Goal: Task Accomplishment & Management: Manage account settings

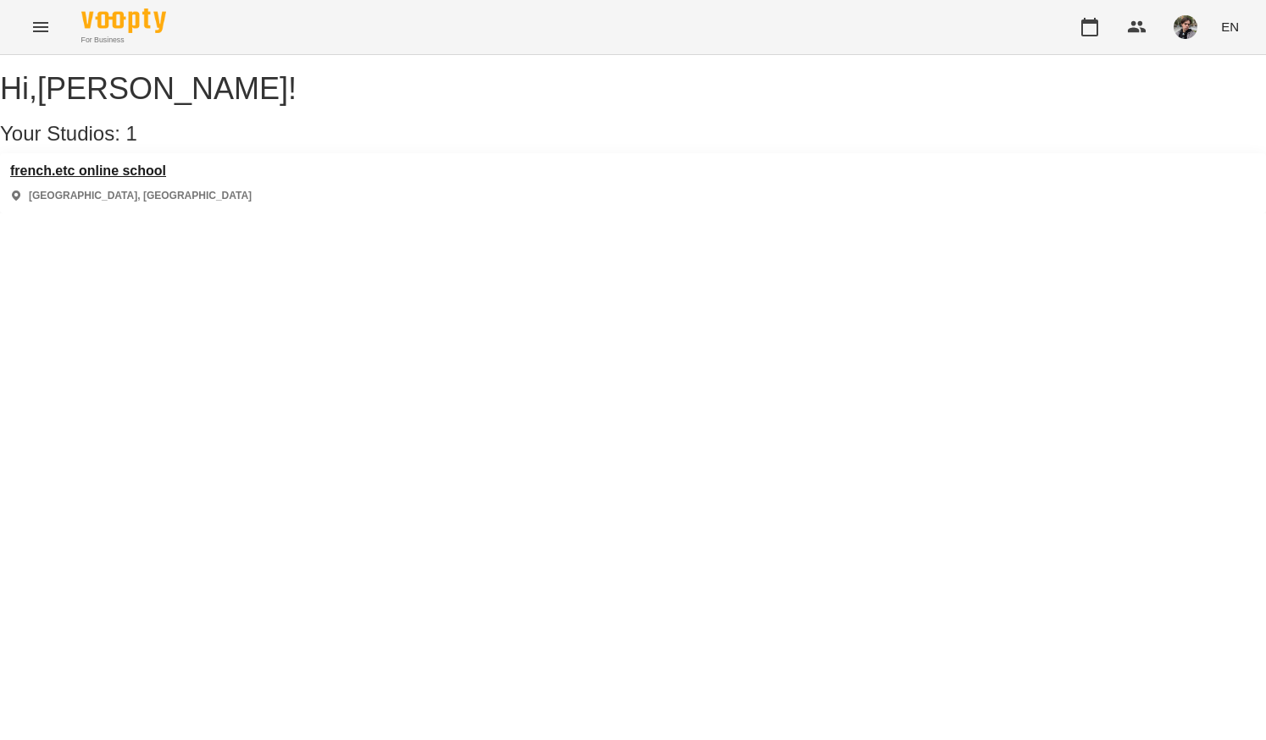
click at [163, 179] on h3 "french.etc online school" at bounding box center [130, 170] width 241 height 15
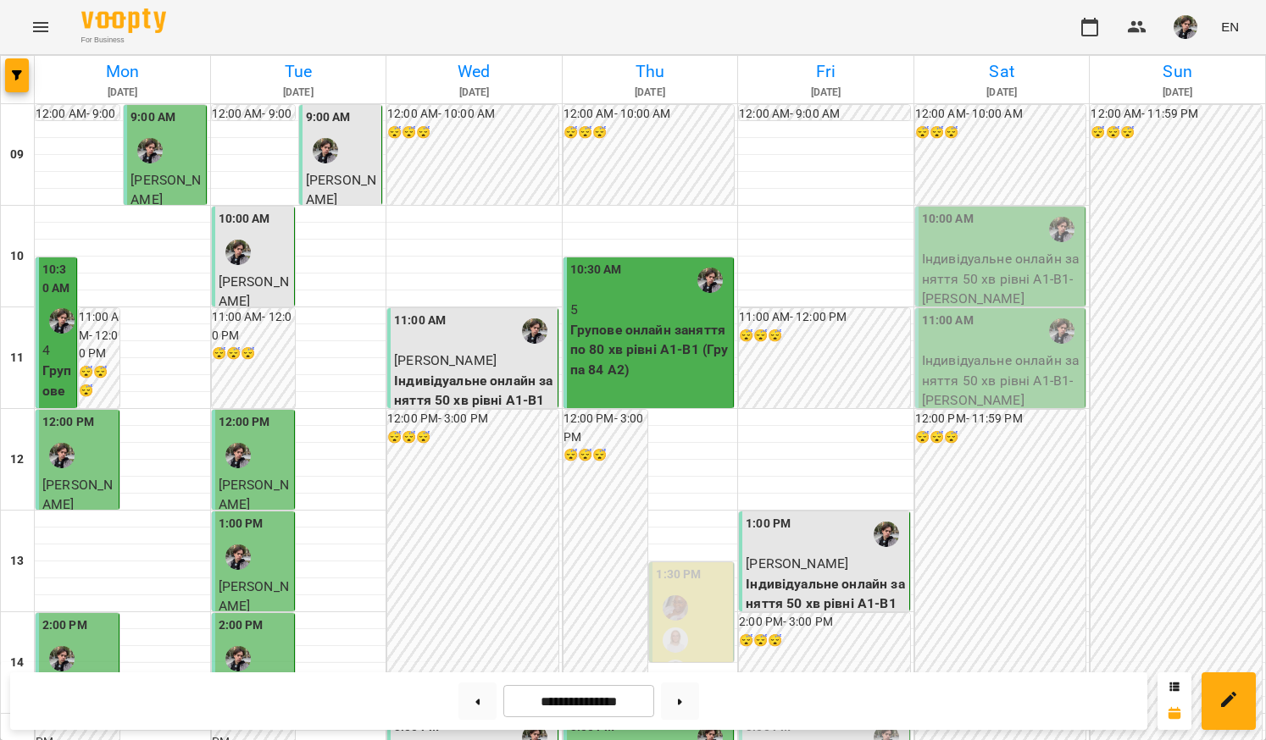
scroll to position [389, 0]
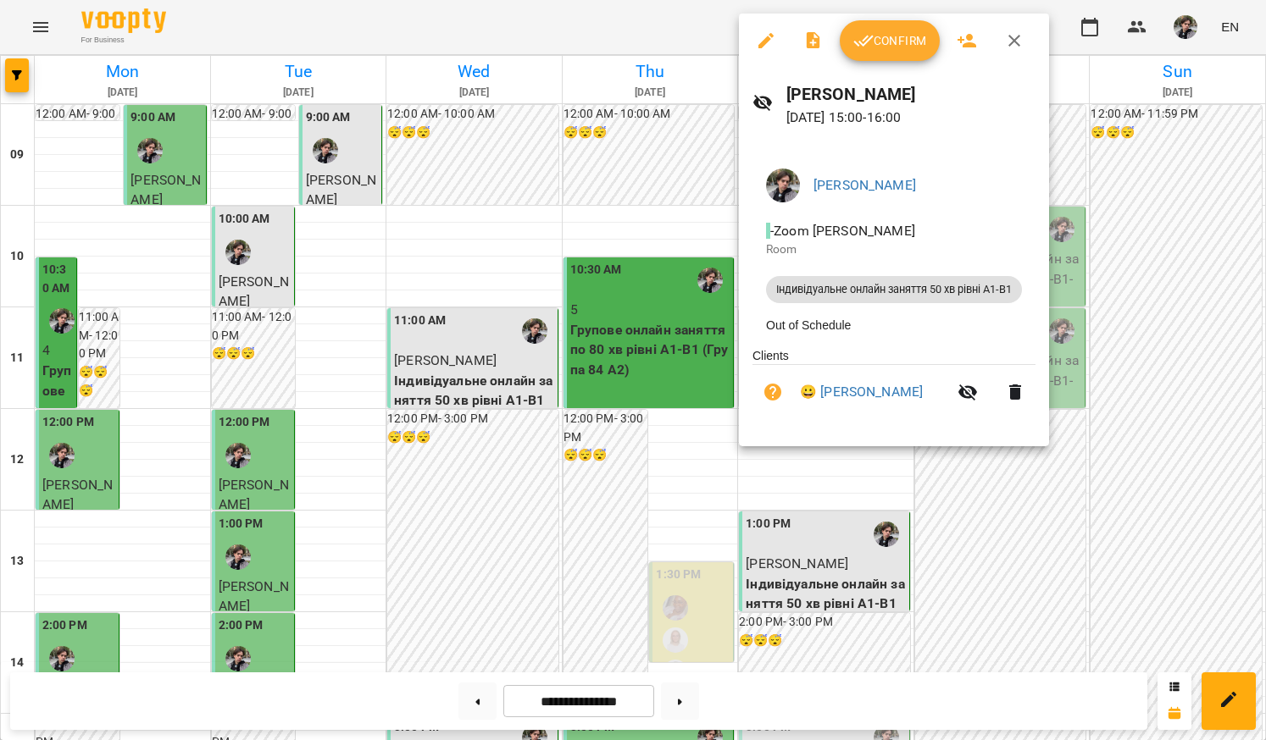
click at [863, 33] on icon "button" at bounding box center [863, 40] width 20 height 20
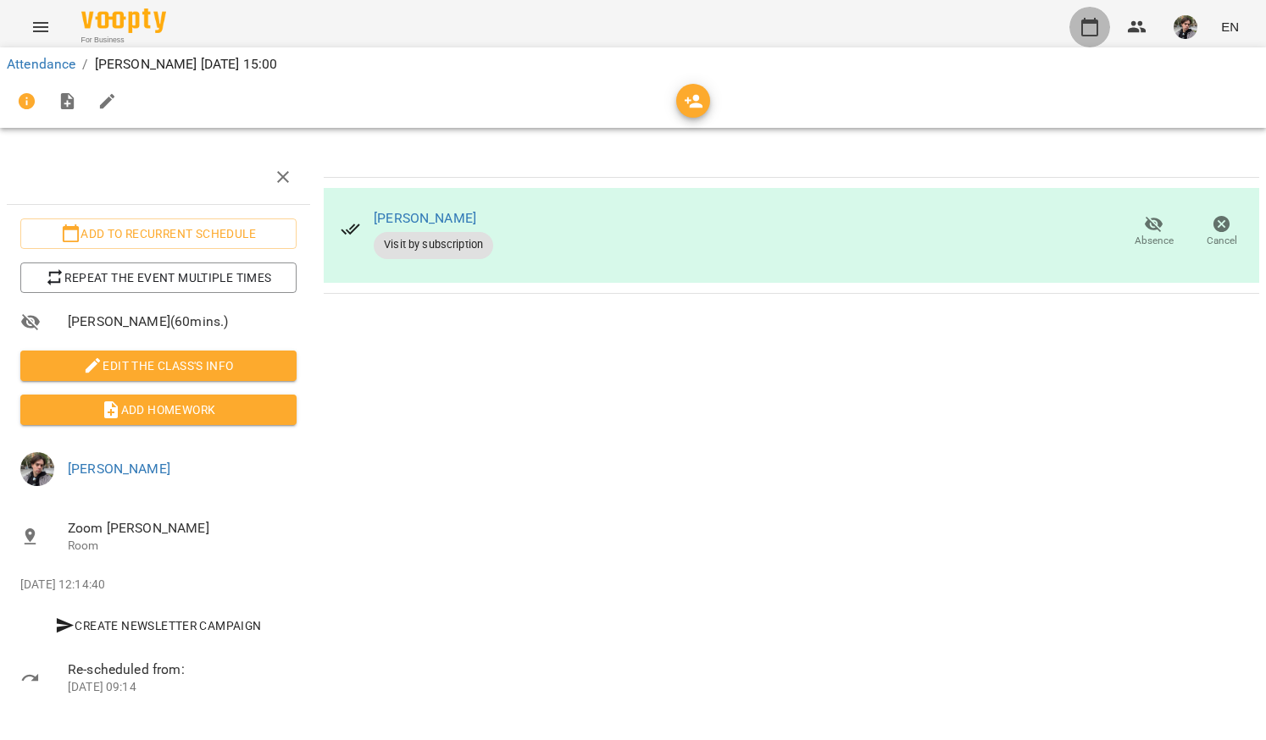
click at [1100, 24] on icon "button" at bounding box center [1089, 27] width 20 height 20
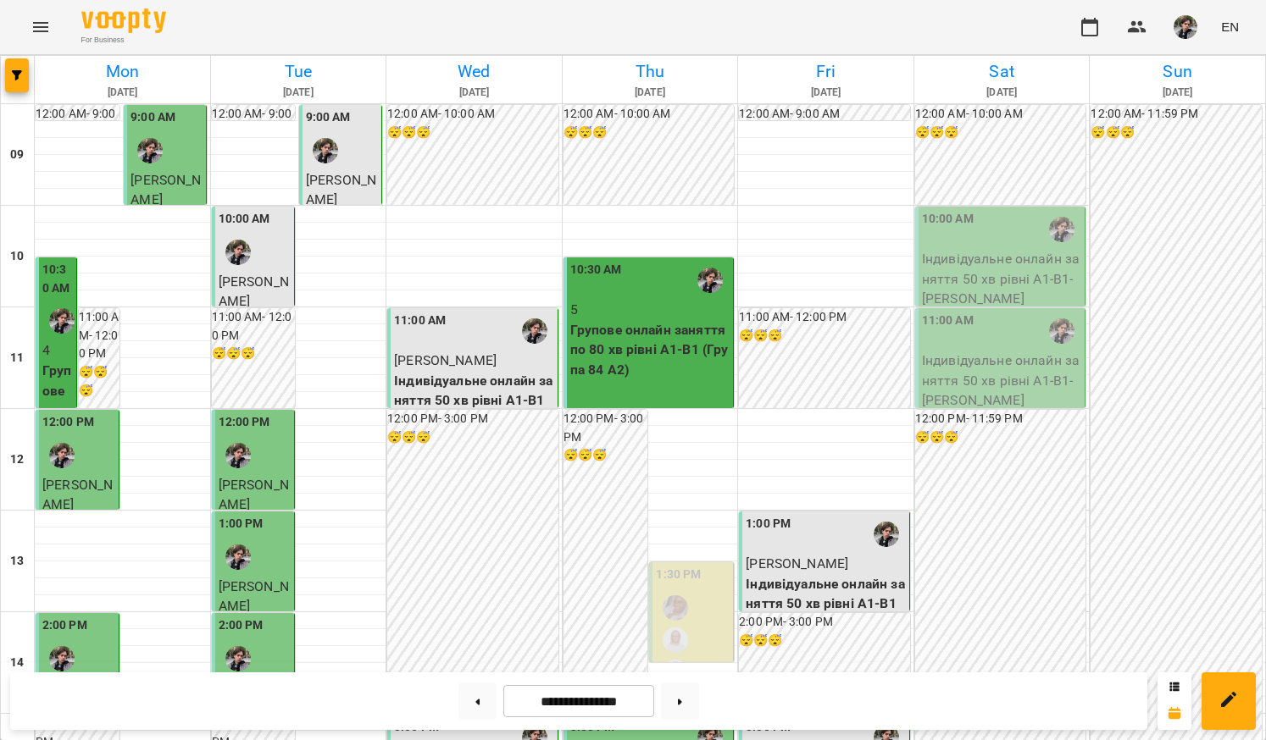
scroll to position [708, 0]
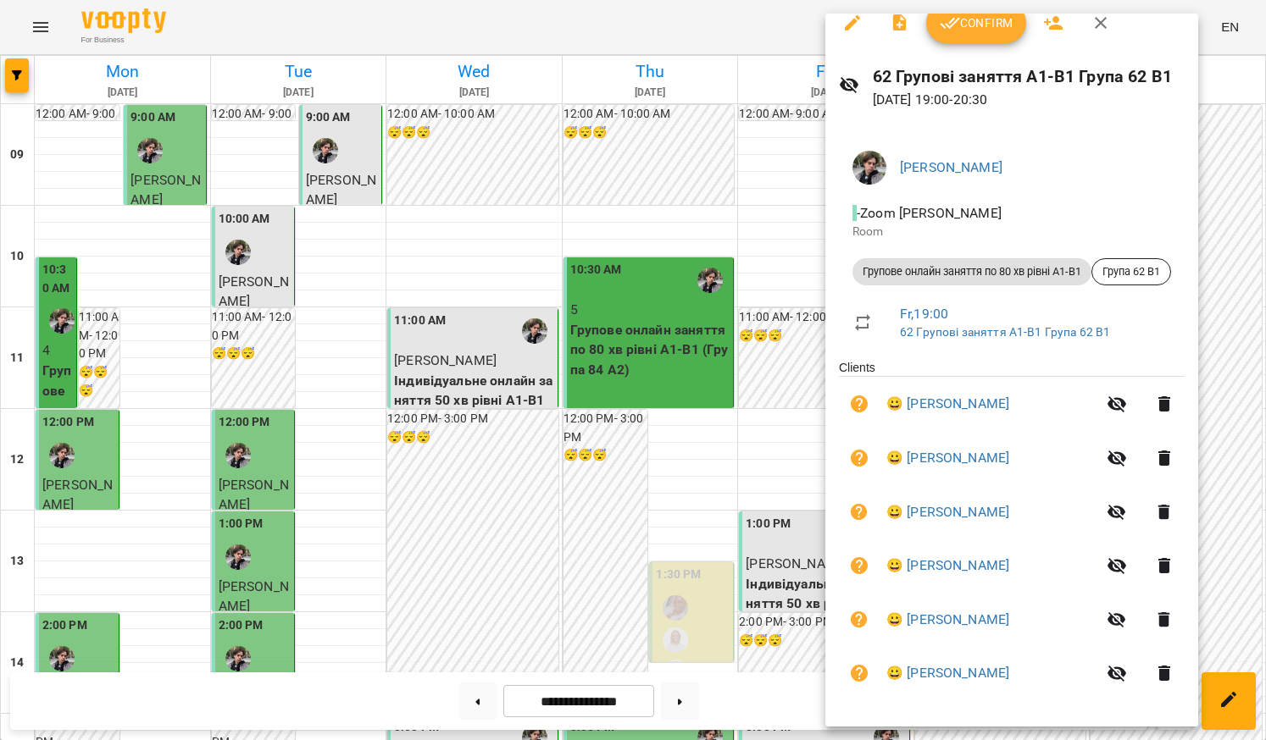
scroll to position [17, 0]
click at [926, 402] on link "😀 [PERSON_NAME]" at bounding box center [947, 405] width 123 height 20
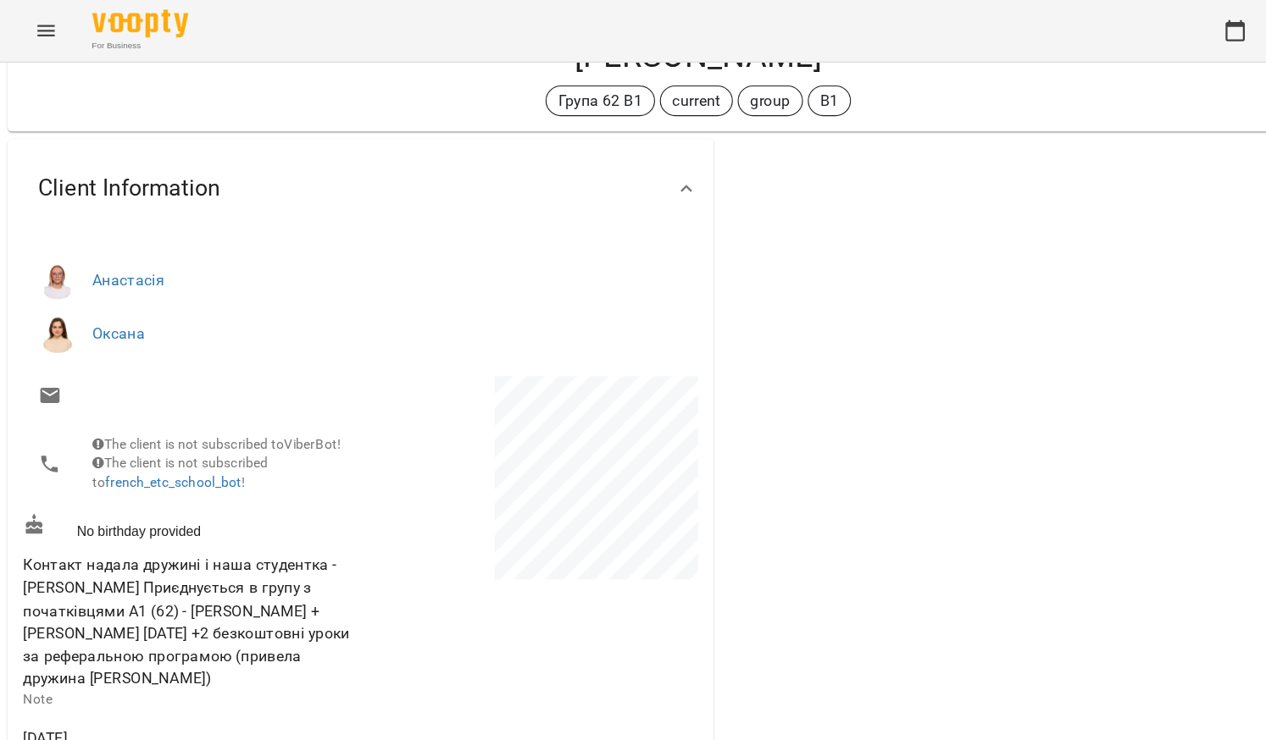
scroll to position [27, 0]
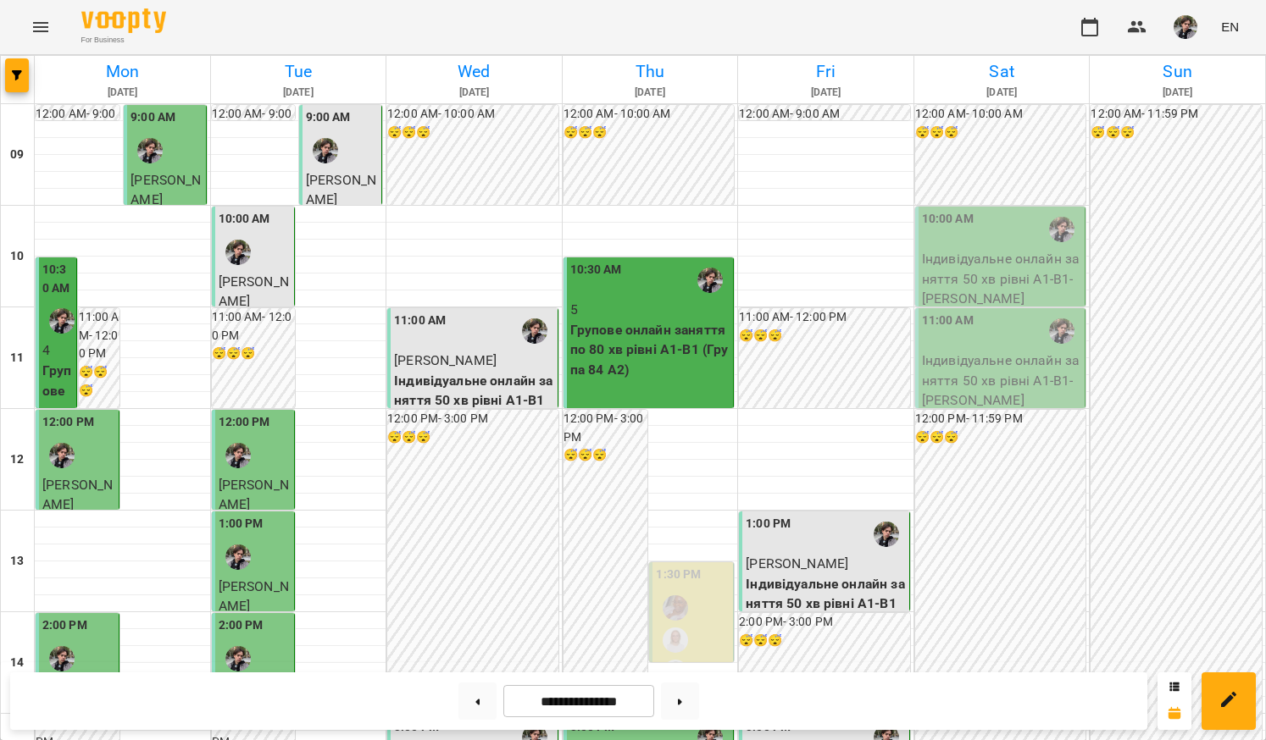
scroll to position [862, 0]
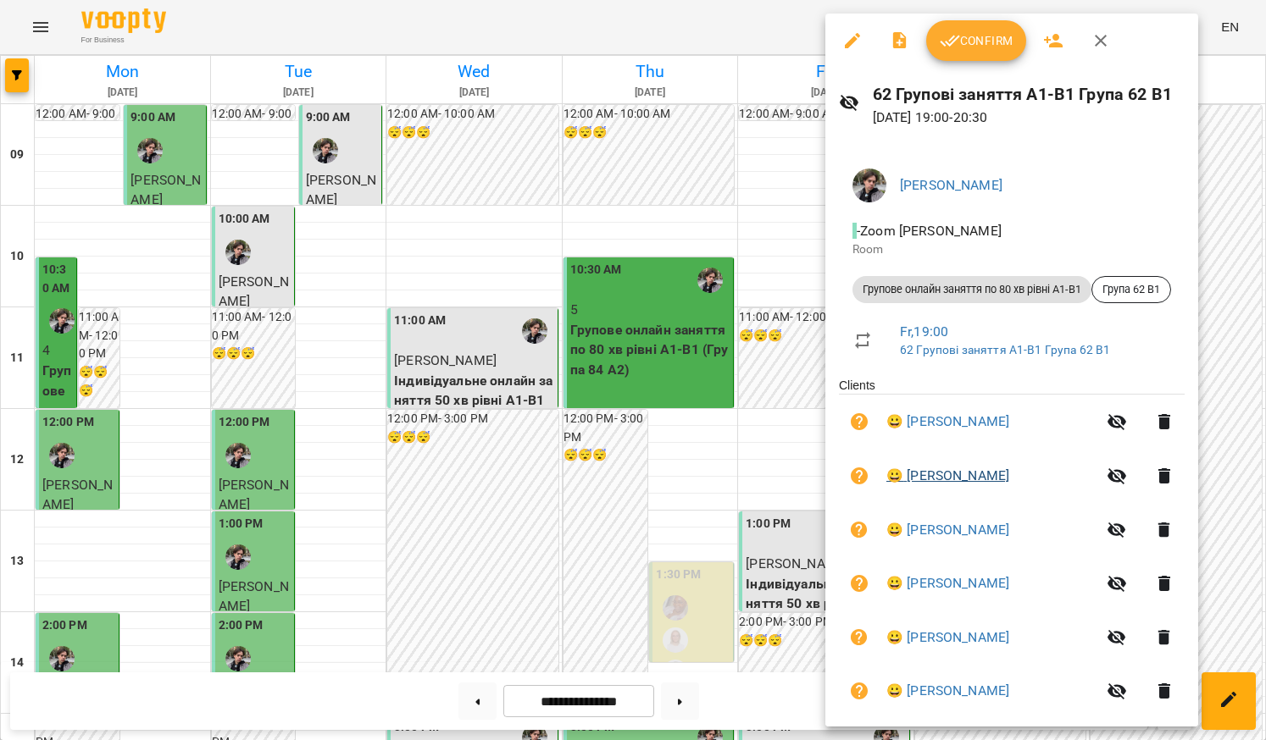
click at [955, 473] on link "😀 [PERSON_NAME]" at bounding box center [947, 476] width 123 height 20
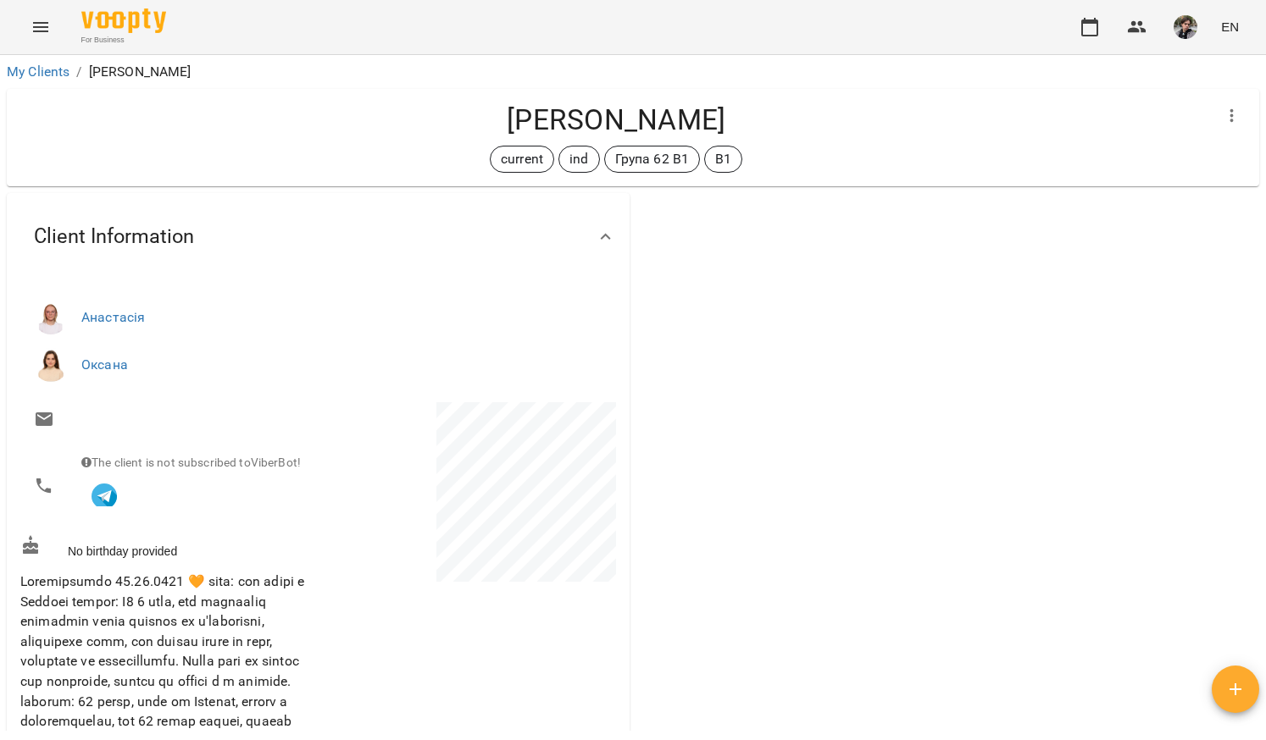
click at [1172, 26] on button "button" at bounding box center [1185, 27] width 44 height 44
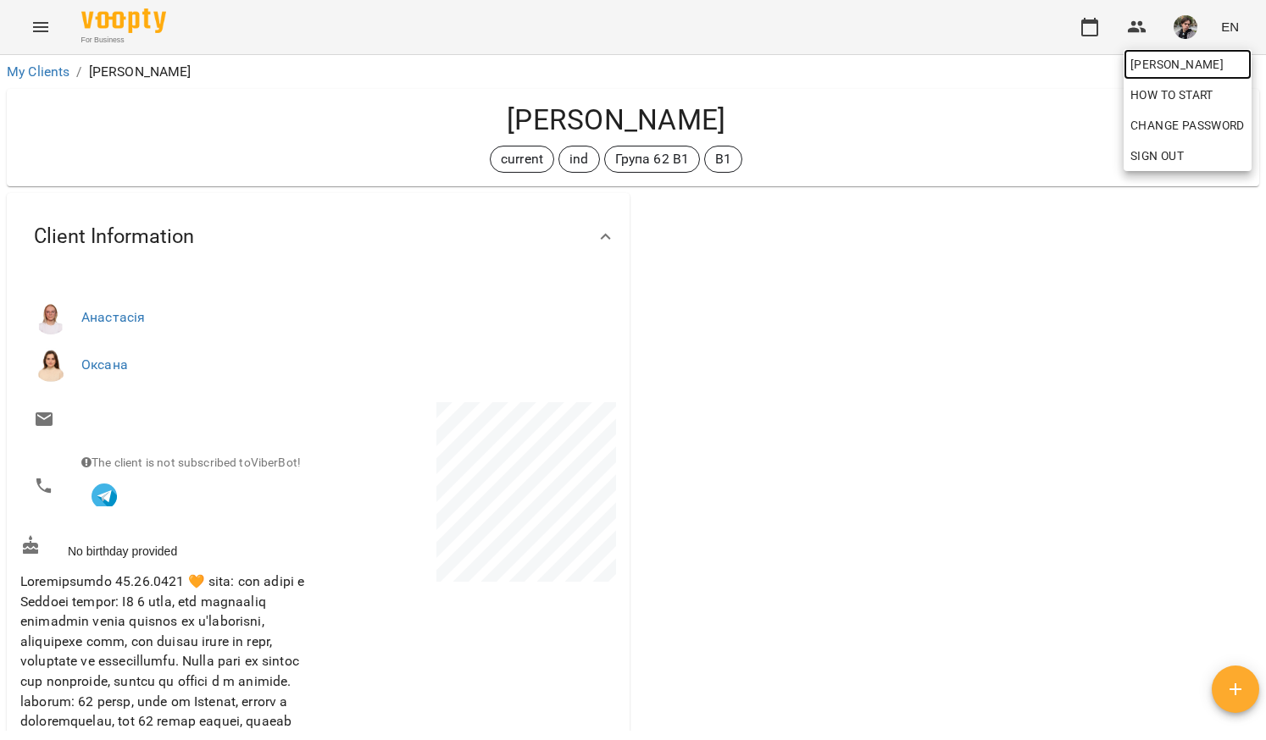
click at [1167, 55] on span "[PERSON_NAME]" at bounding box center [1187, 64] width 114 height 20
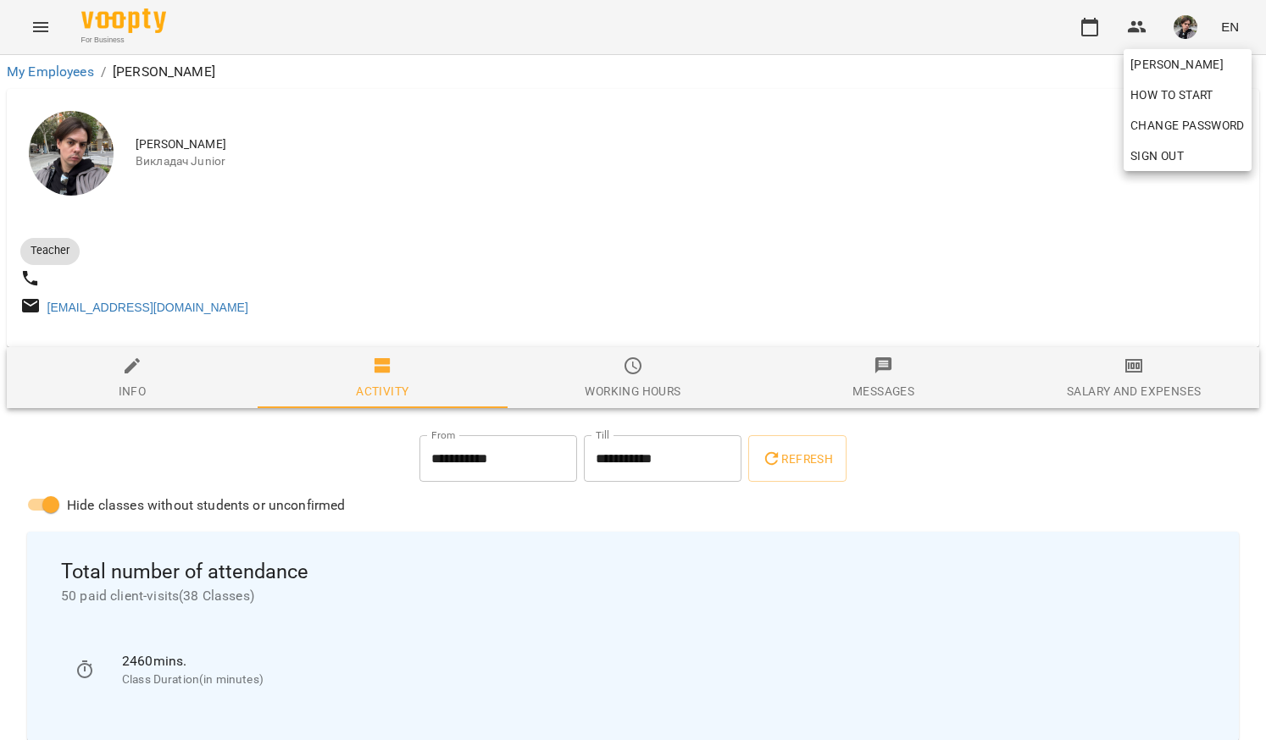
click at [716, 257] on div at bounding box center [633, 370] width 1266 height 740
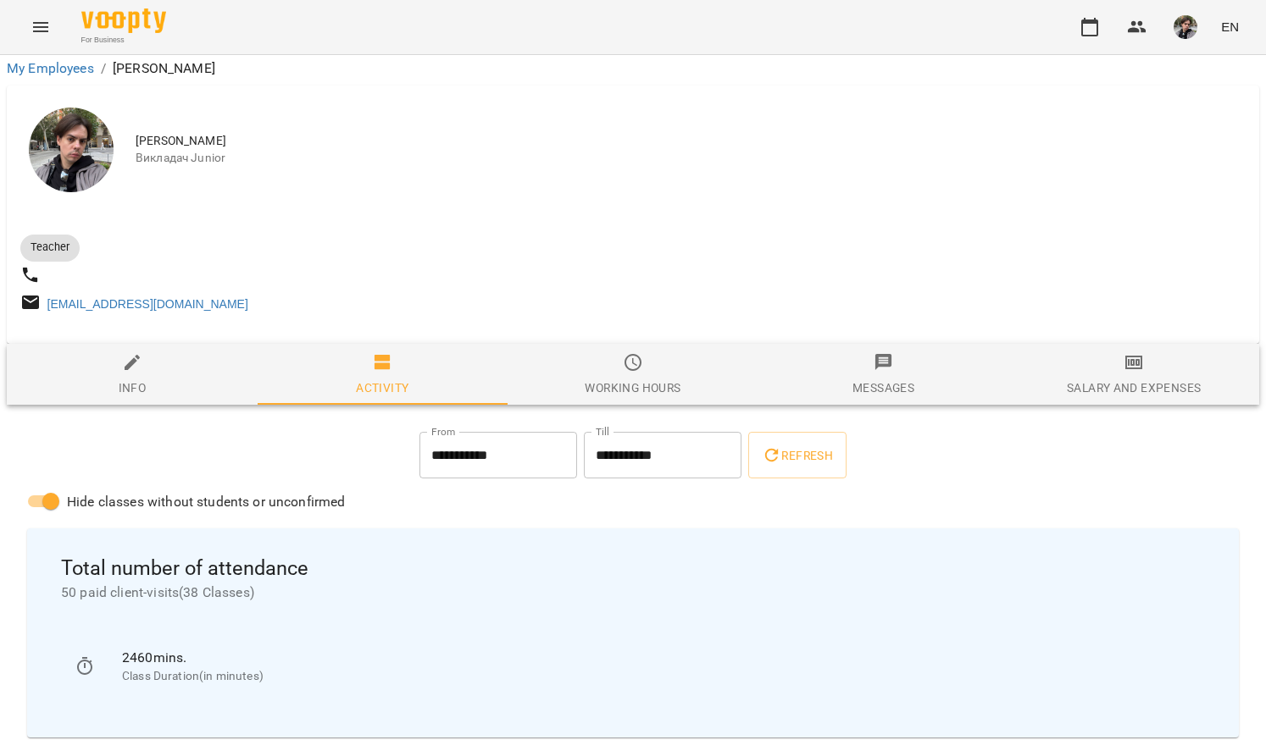
scroll to position [17, 0]
click at [1100, 28] on icon "button" at bounding box center [1089, 27] width 20 height 20
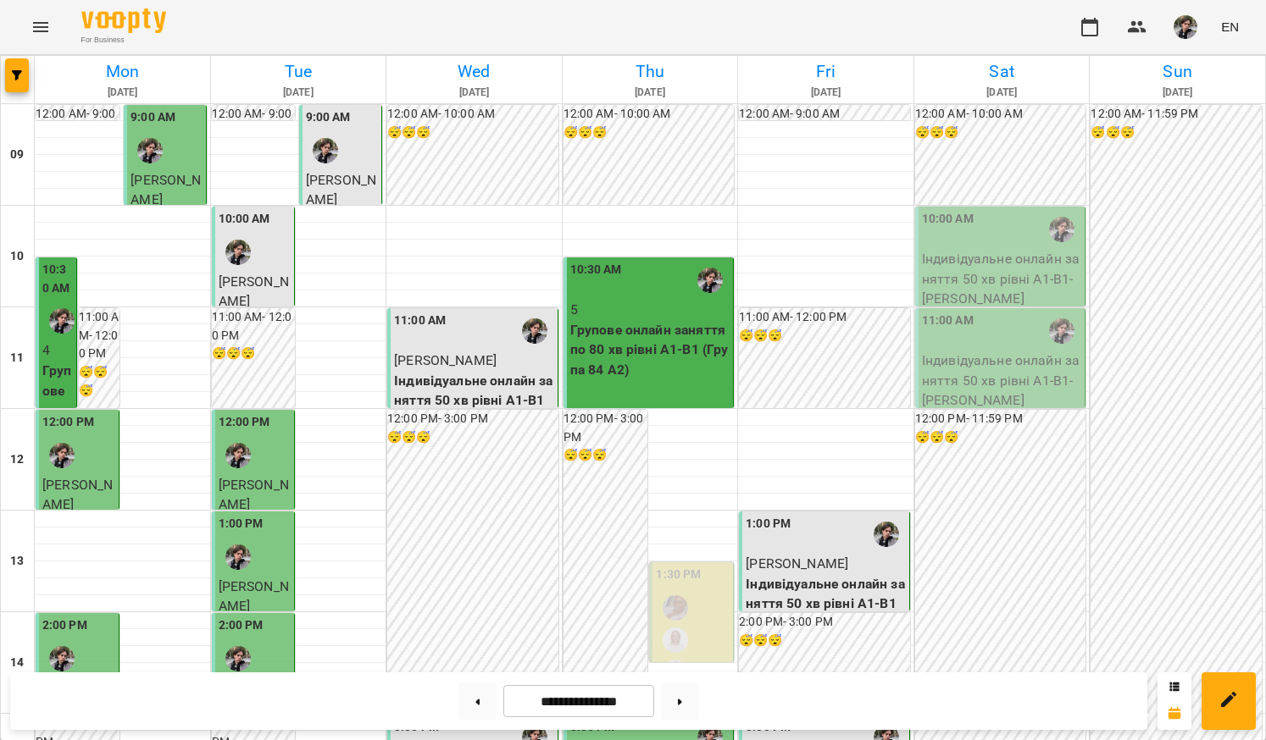
click at [1009, 172] on div "12:00 AM - 10:00 AM 😴😴😴" at bounding box center [1000, 155] width 171 height 100
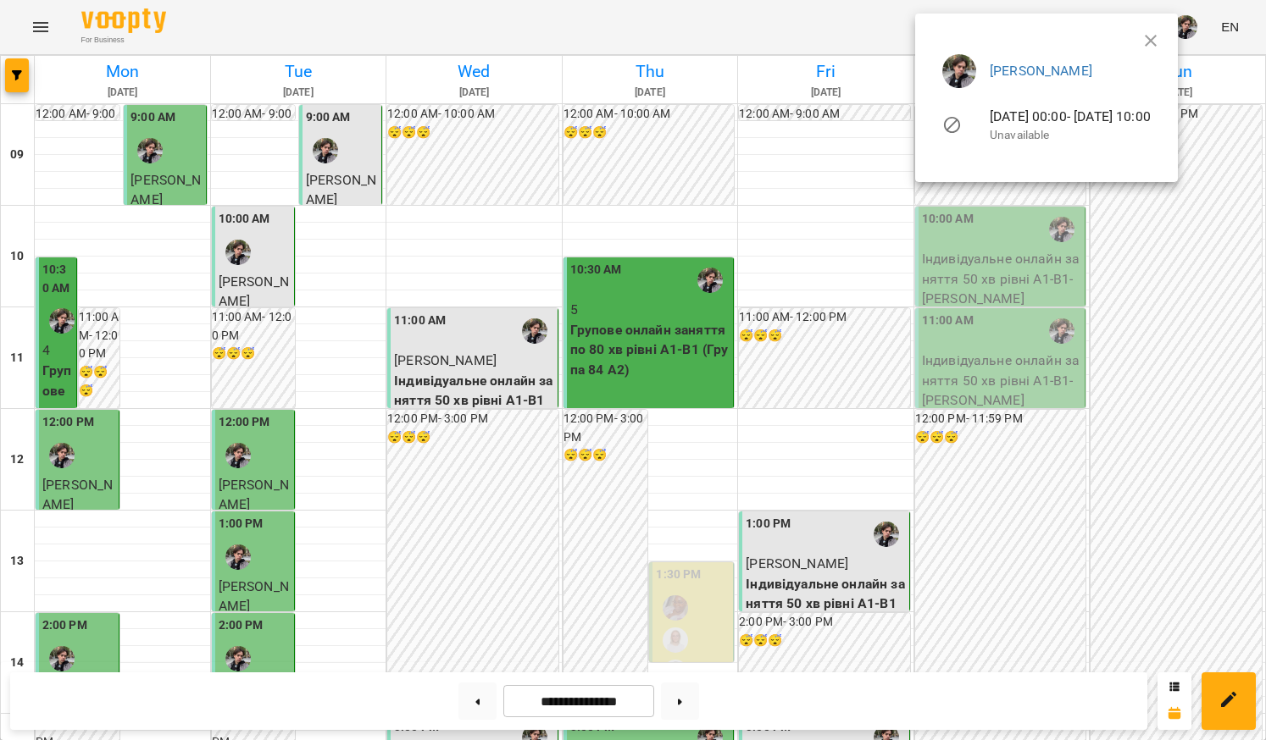
click at [1118, 454] on div at bounding box center [633, 370] width 1266 height 740
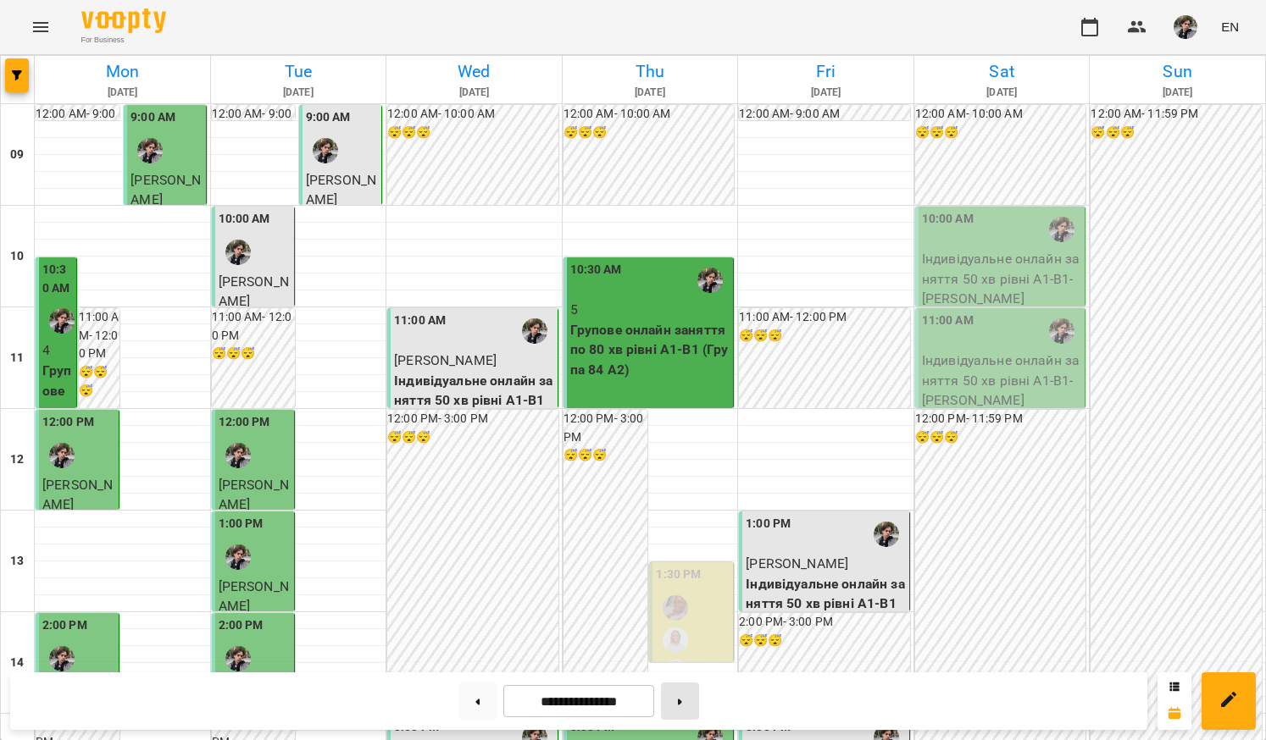
click at [684, 701] on button at bounding box center [680, 701] width 38 height 37
type input "**********"
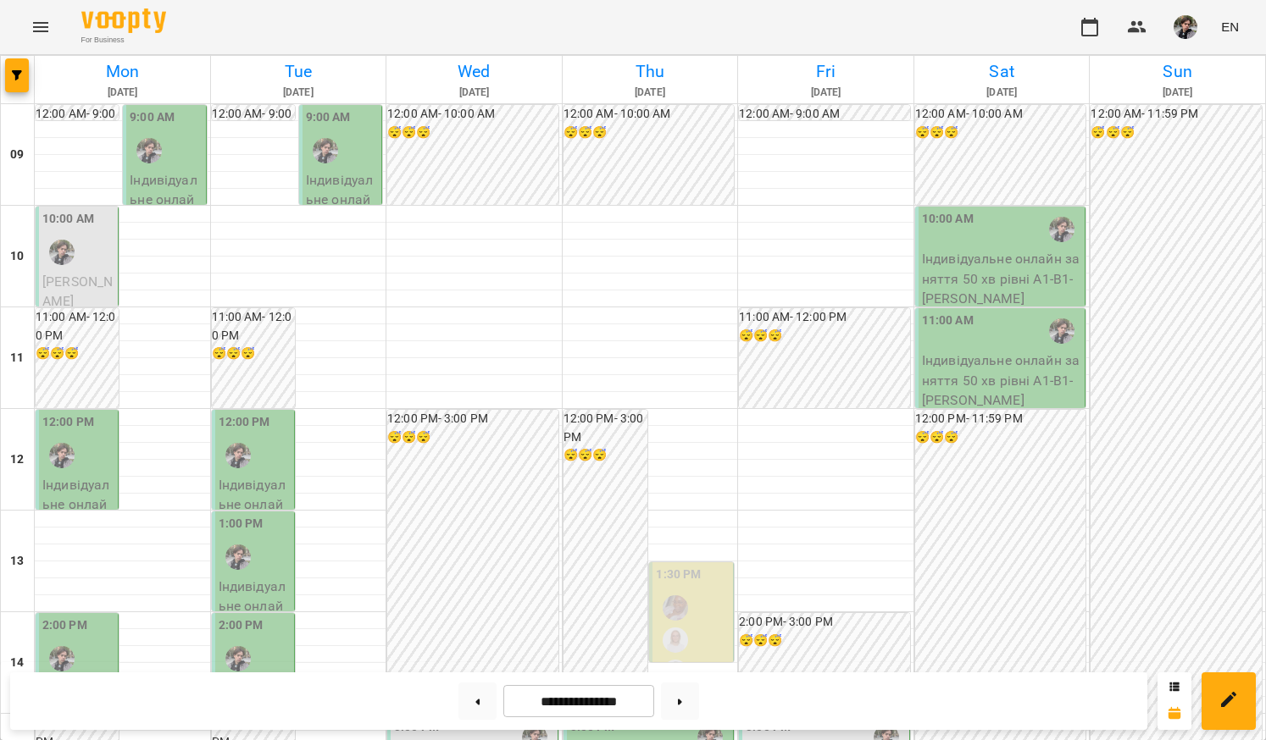
click at [89, 481] on p "Індивідуальне онлайн заняття 50 хв рівні А1-В1 - [PERSON_NAME]" at bounding box center [78, 545] width 72 height 140
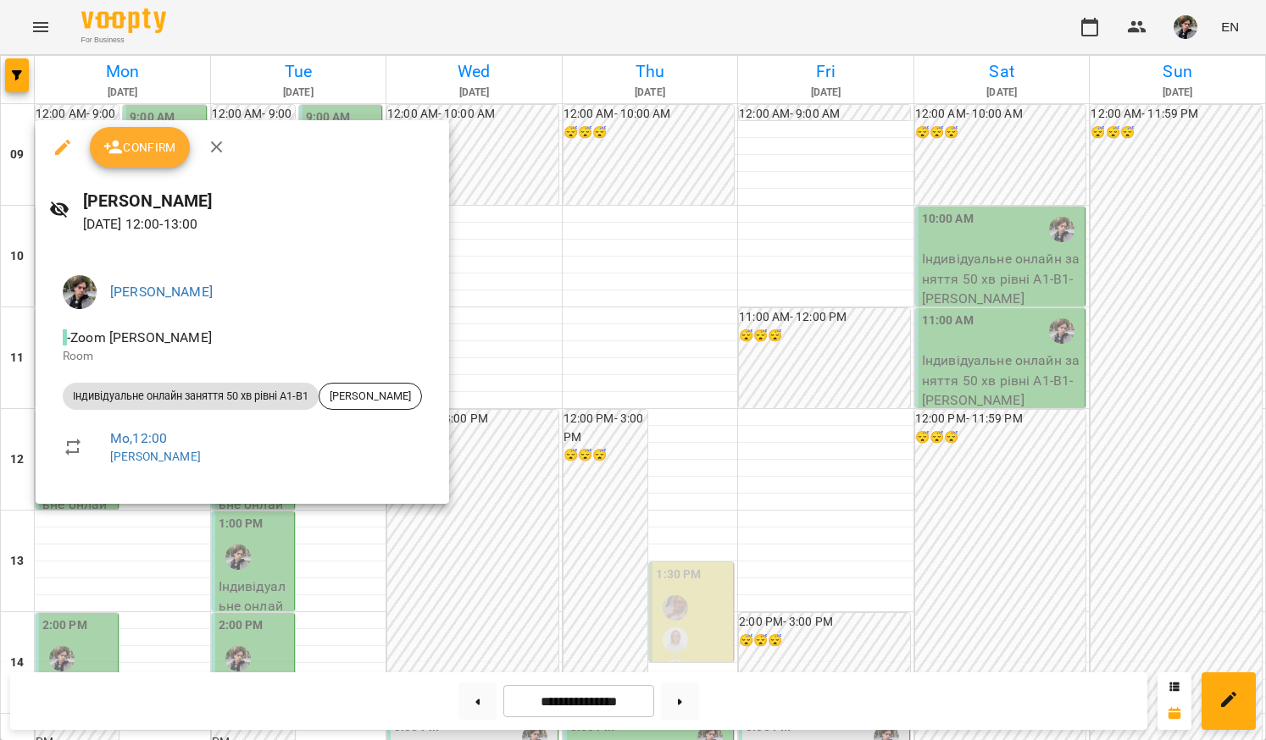
click at [85, 616] on div at bounding box center [633, 370] width 1266 height 740
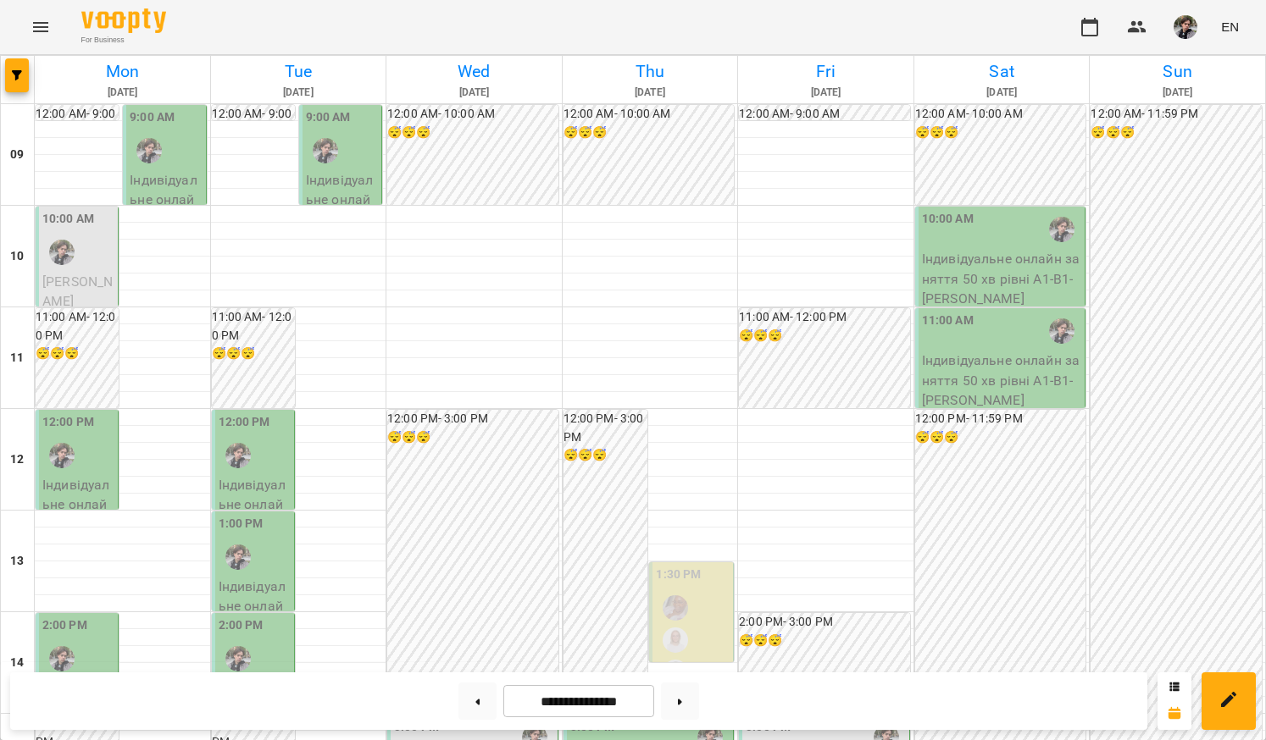
click at [93, 636] on div "2:00 PM" at bounding box center [78, 648] width 72 height 62
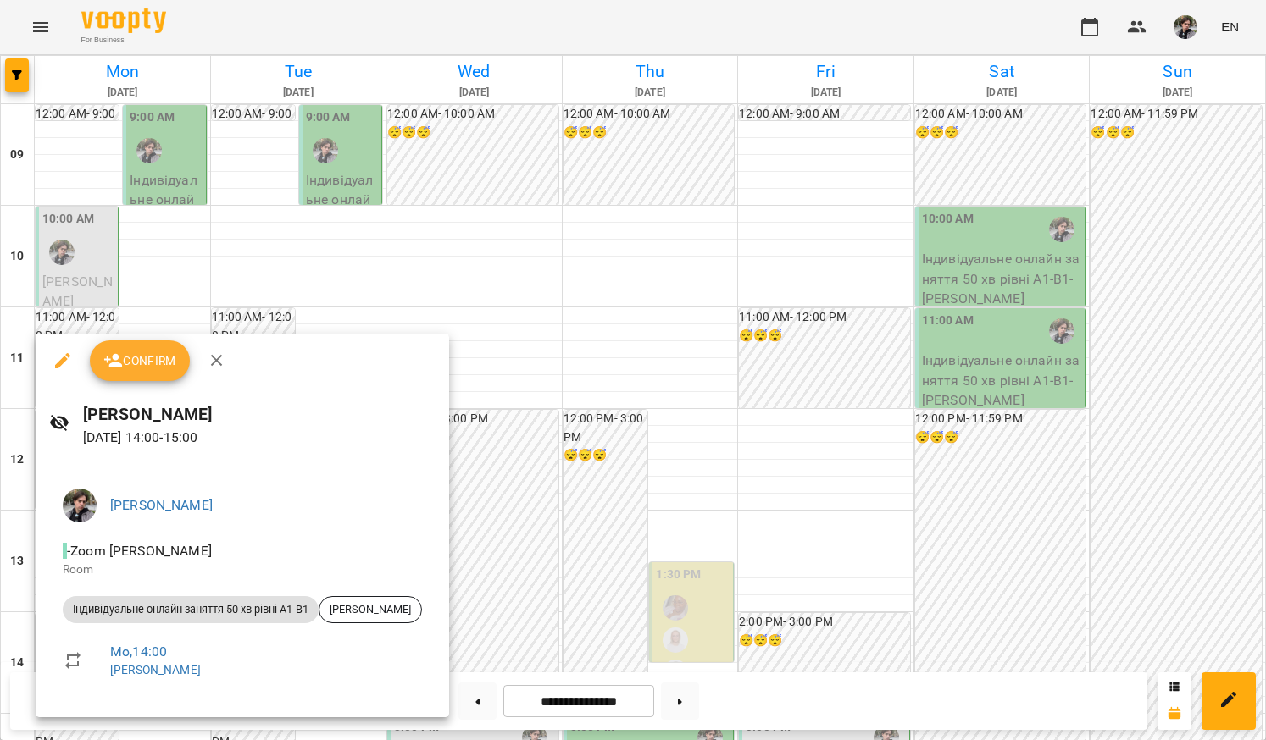
click at [279, 250] on div at bounding box center [633, 370] width 1266 height 740
